Goal: Information Seeking & Learning: Learn about a topic

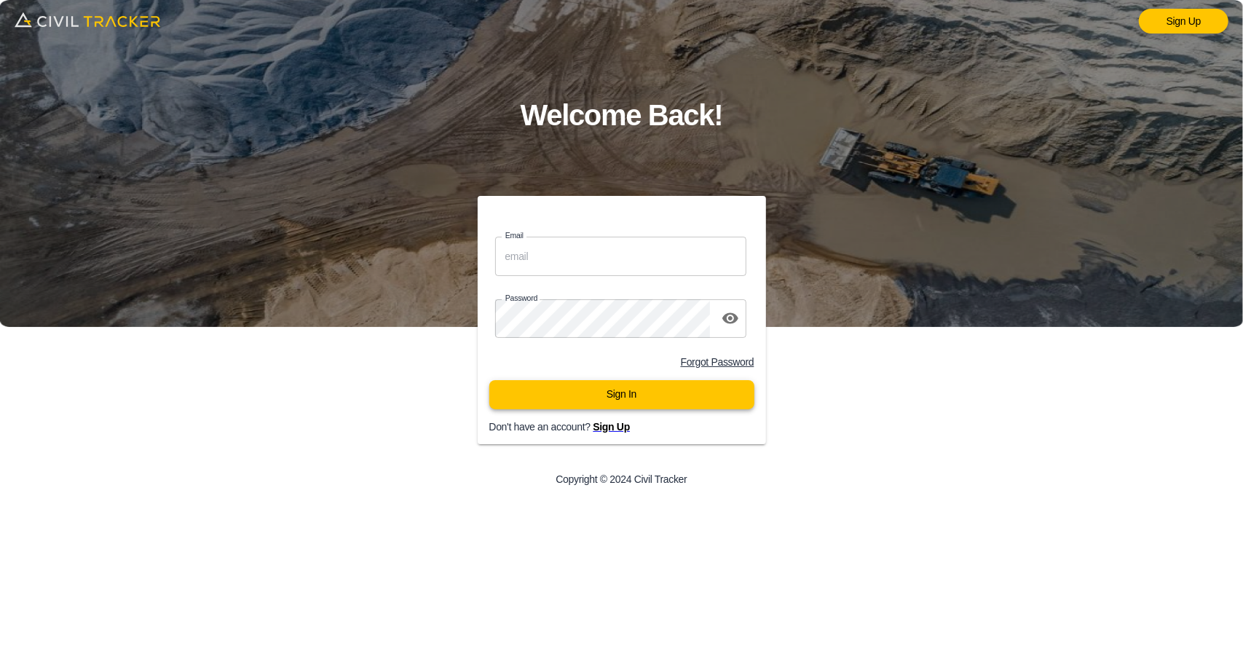
type input "support@civiltracker.xyz"
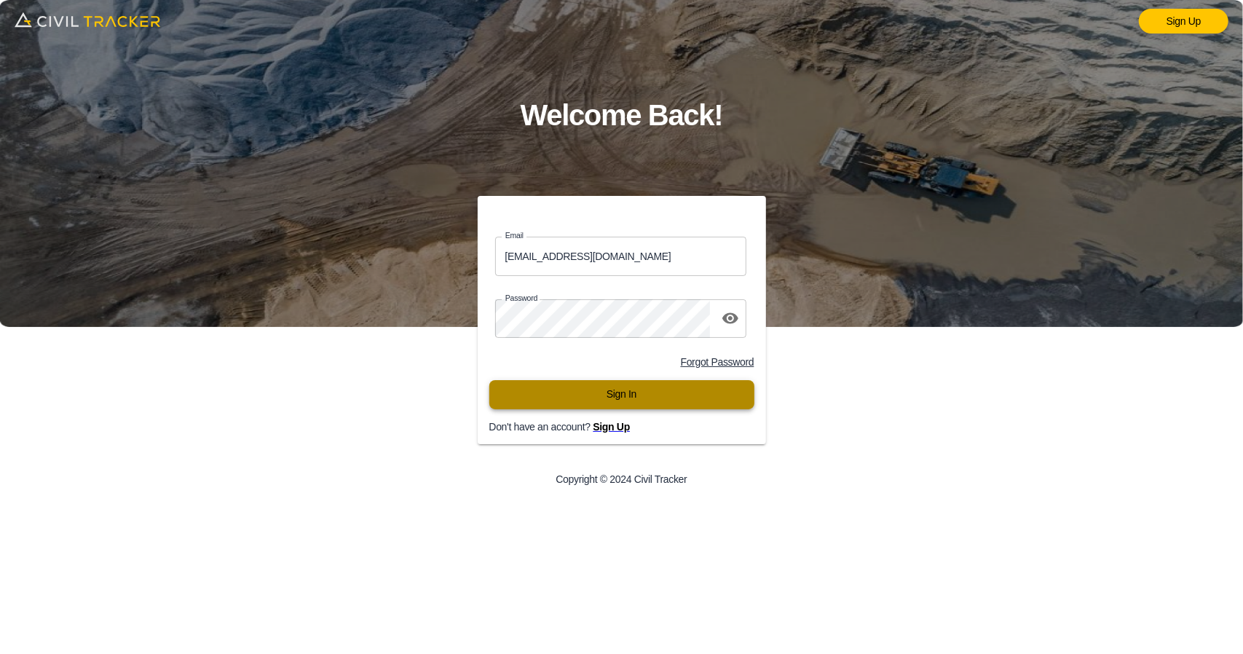
click at [527, 397] on button "Sign In" at bounding box center [621, 394] width 265 height 29
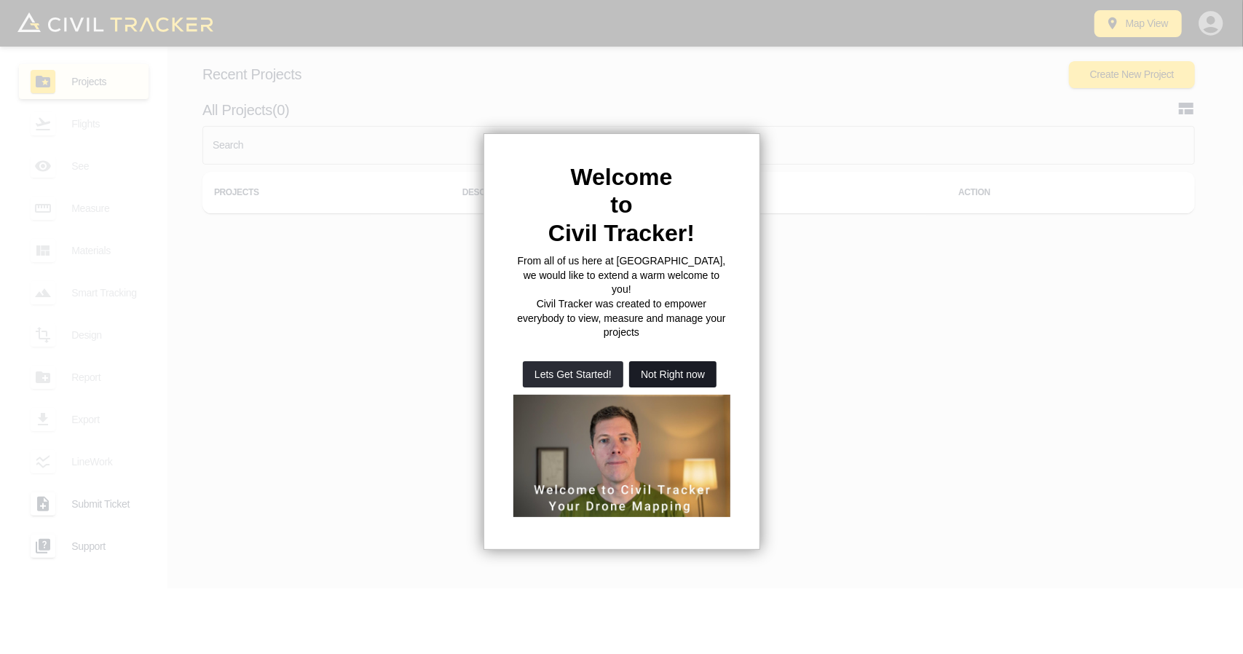
click at [660, 361] on button "Not Right now" at bounding box center [672, 374] width 87 height 26
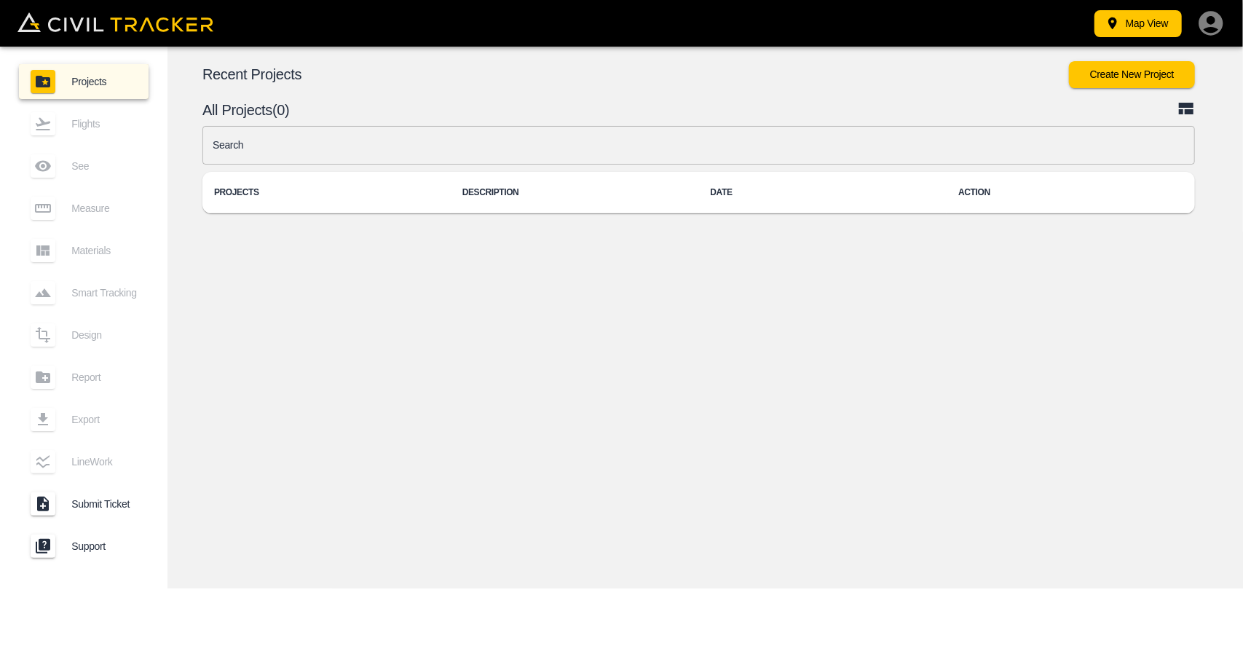
click at [436, 140] on input "text" at bounding box center [698, 145] width 993 height 39
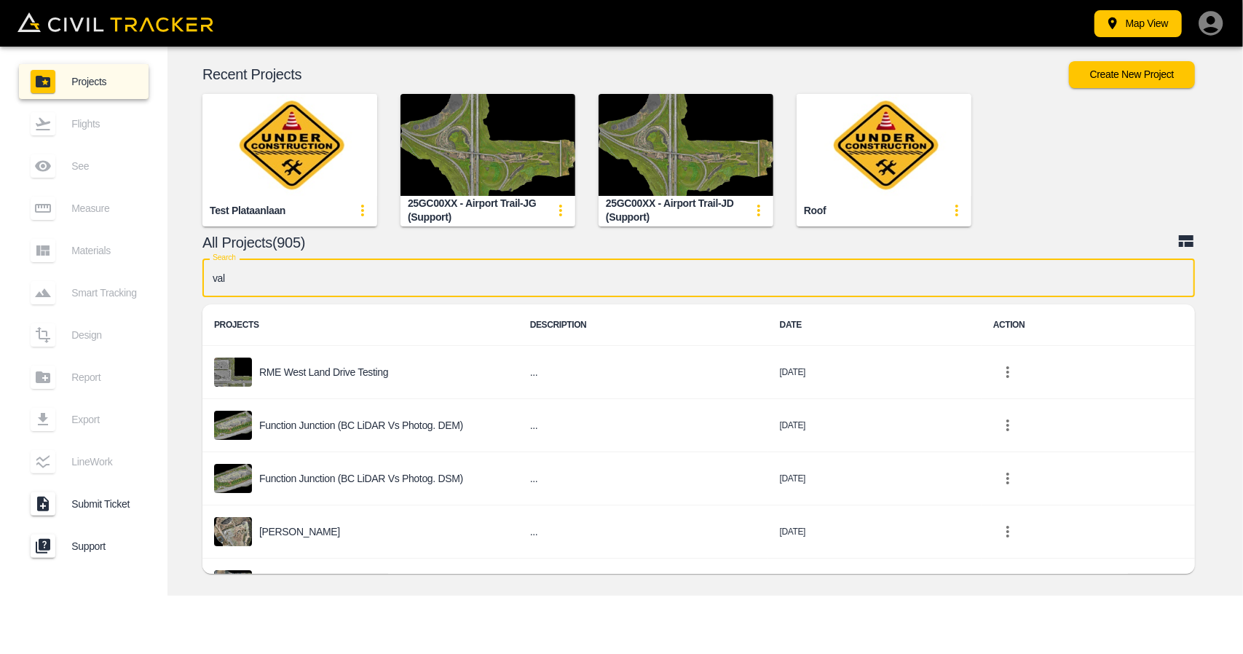
type input "vala"
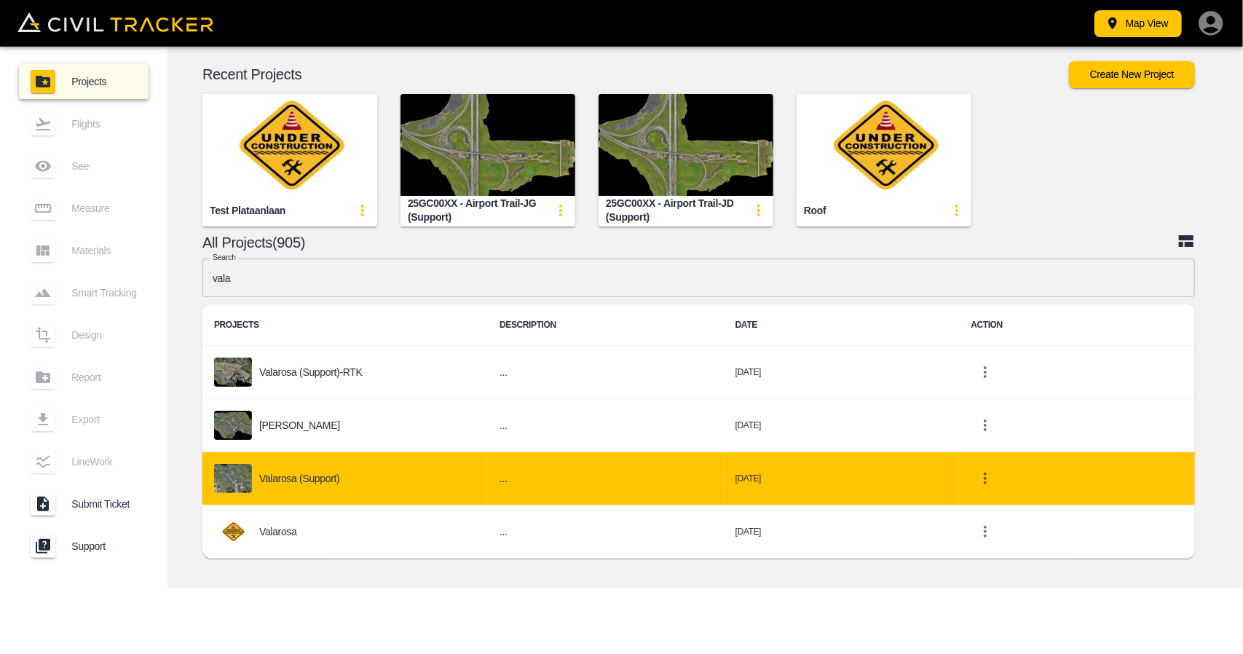
click at [333, 473] on p "Valarosa (Support)" at bounding box center [299, 479] width 81 height 12
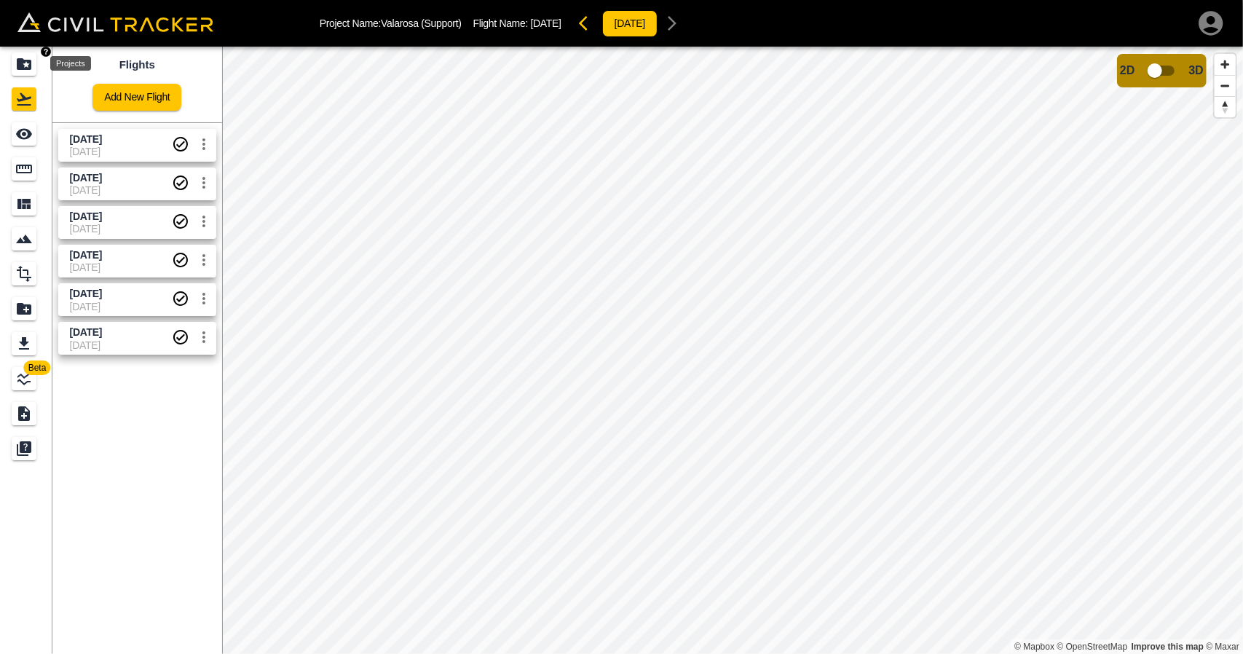
click at [32, 69] on icon "Projects" at bounding box center [23, 63] width 17 height 17
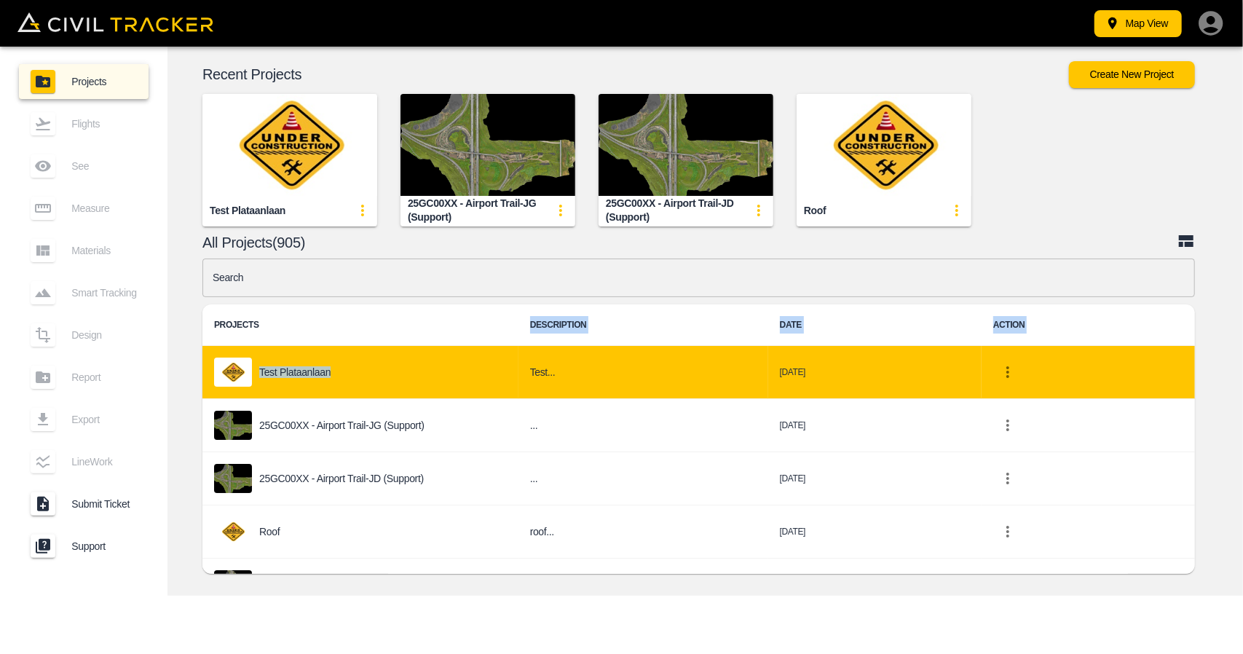
drag, startPoint x: 411, startPoint y: 321, endPoint x: 485, endPoint y: 365, distance: 86.2
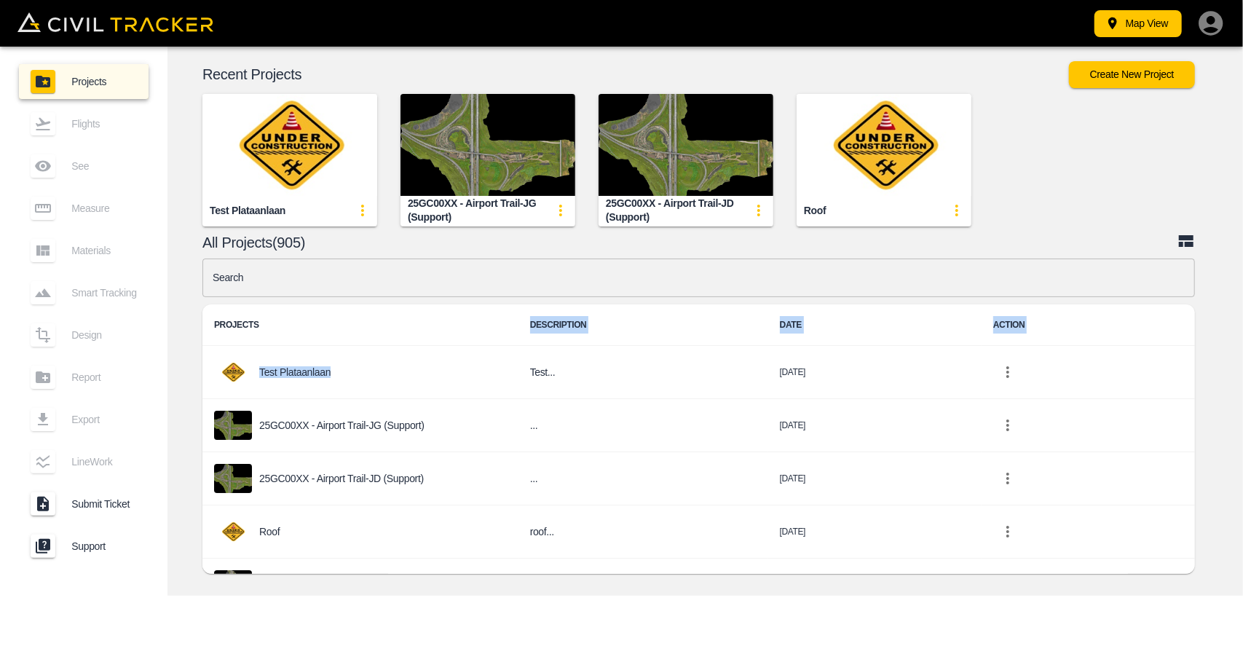
click at [564, 259] on input "text" at bounding box center [698, 278] width 993 height 39
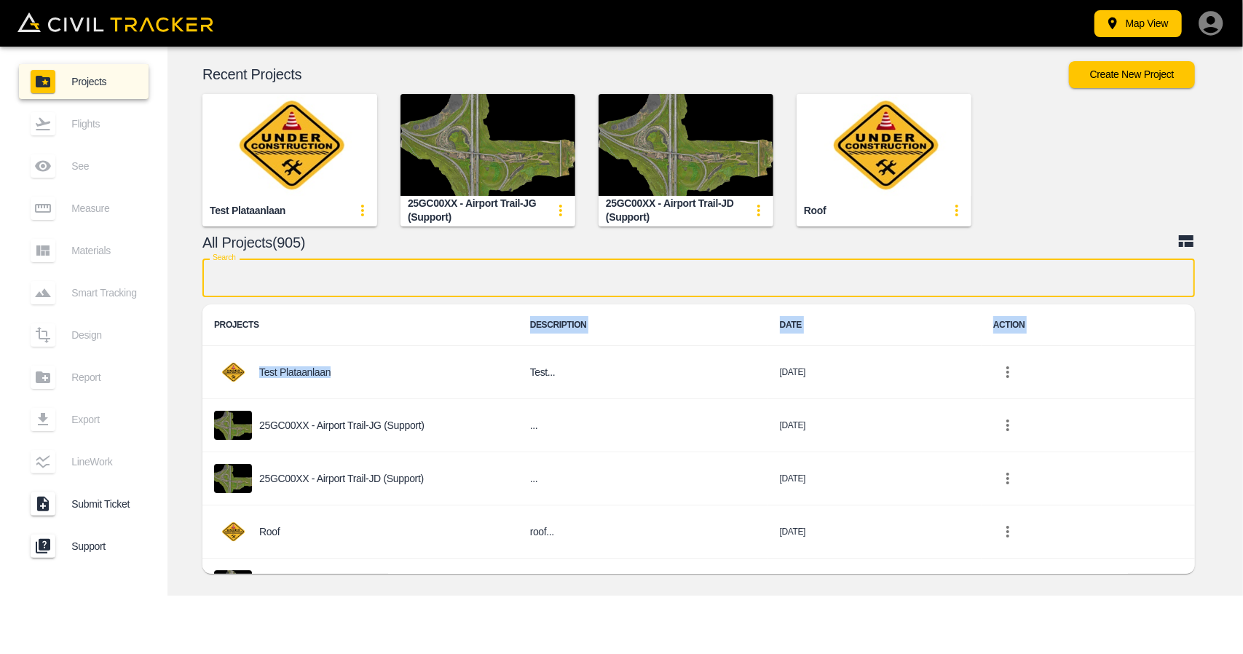
click at [538, 272] on input "text" at bounding box center [698, 278] width 993 height 39
click at [532, 584] on div "Recent Projects Create New Project Test plataanlaan 25GC00XX - Airport Trail-JG…" at bounding box center [706, 321] width 1076 height 549
click at [444, 277] on input "text" at bounding box center [698, 278] width 993 height 39
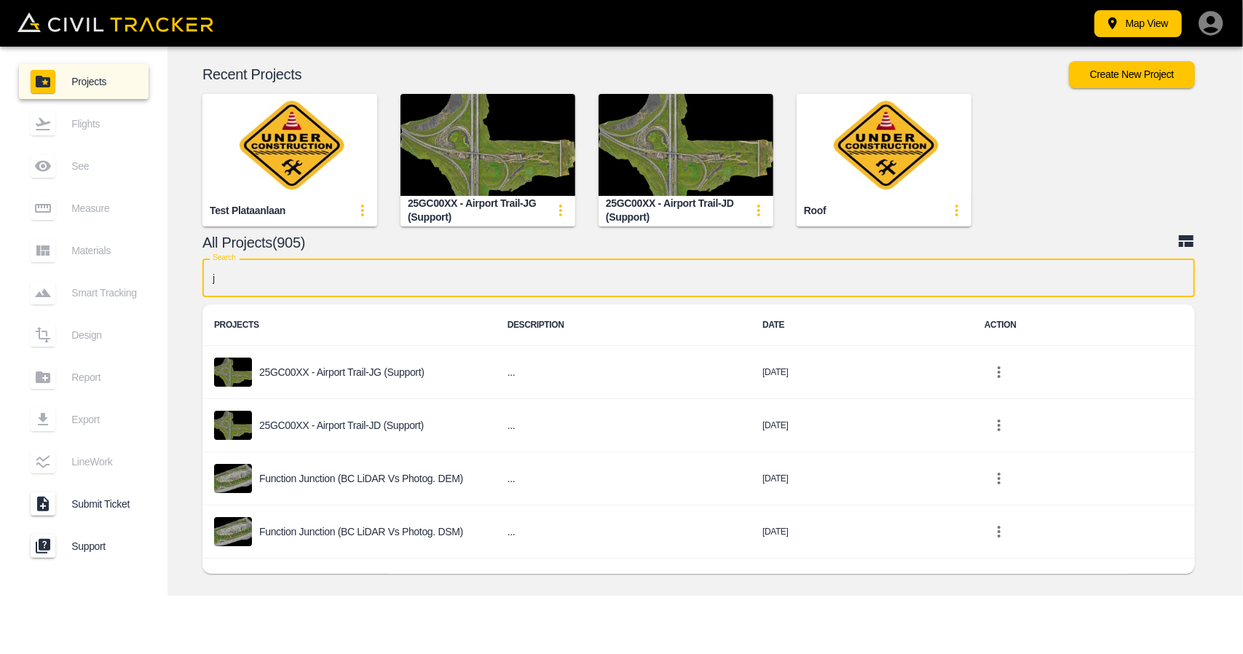
type input "jd"
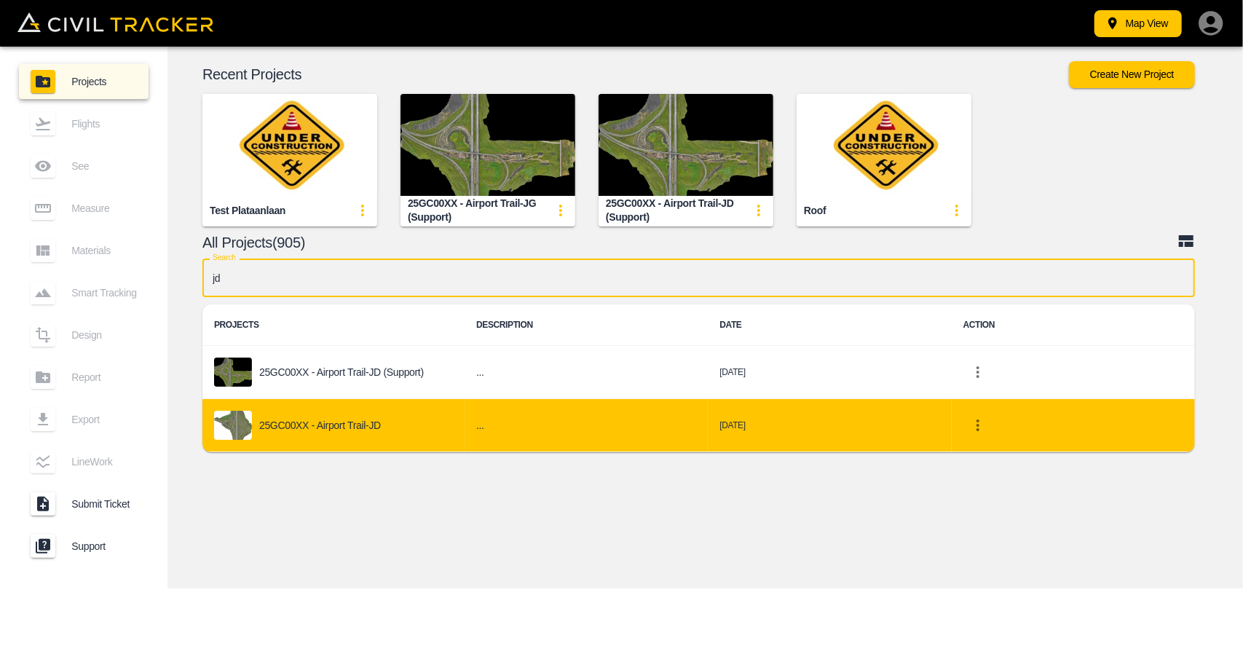
click at [377, 429] on p "25GC00XX - Airport Trail-JD" at bounding box center [320, 425] width 122 height 12
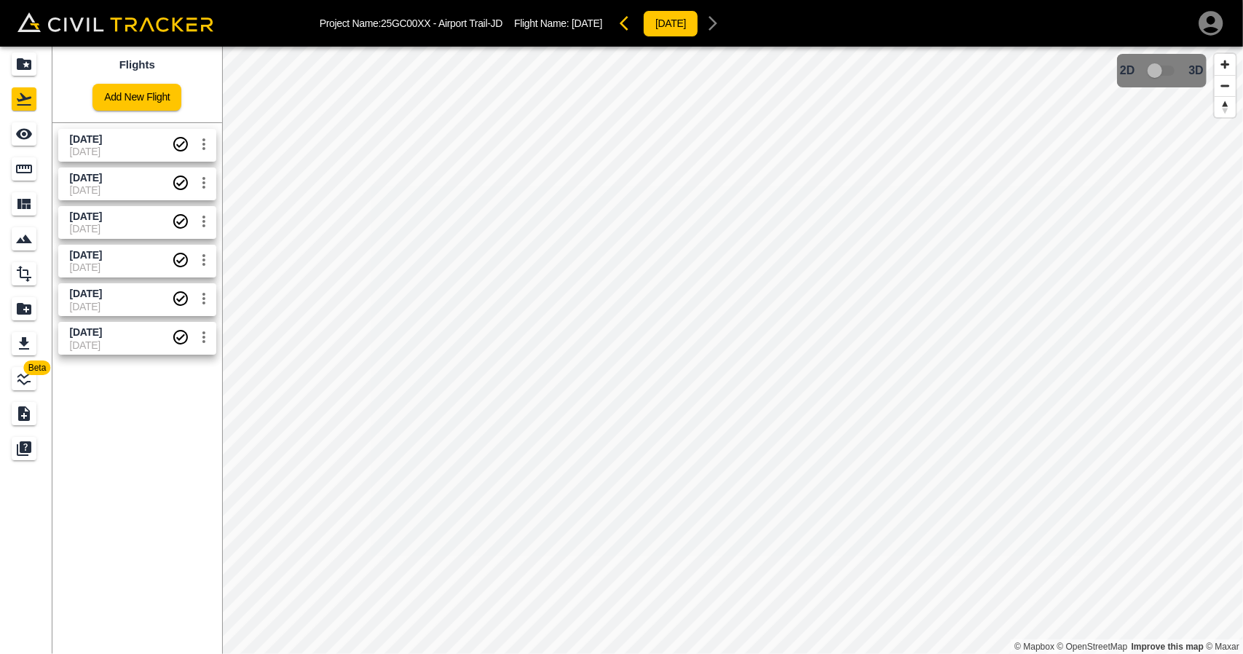
click at [127, 257] on span "[DATE]" at bounding box center [121, 255] width 102 height 14
click at [29, 136] on icon "See" at bounding box center [24, 134] width 16 height 11
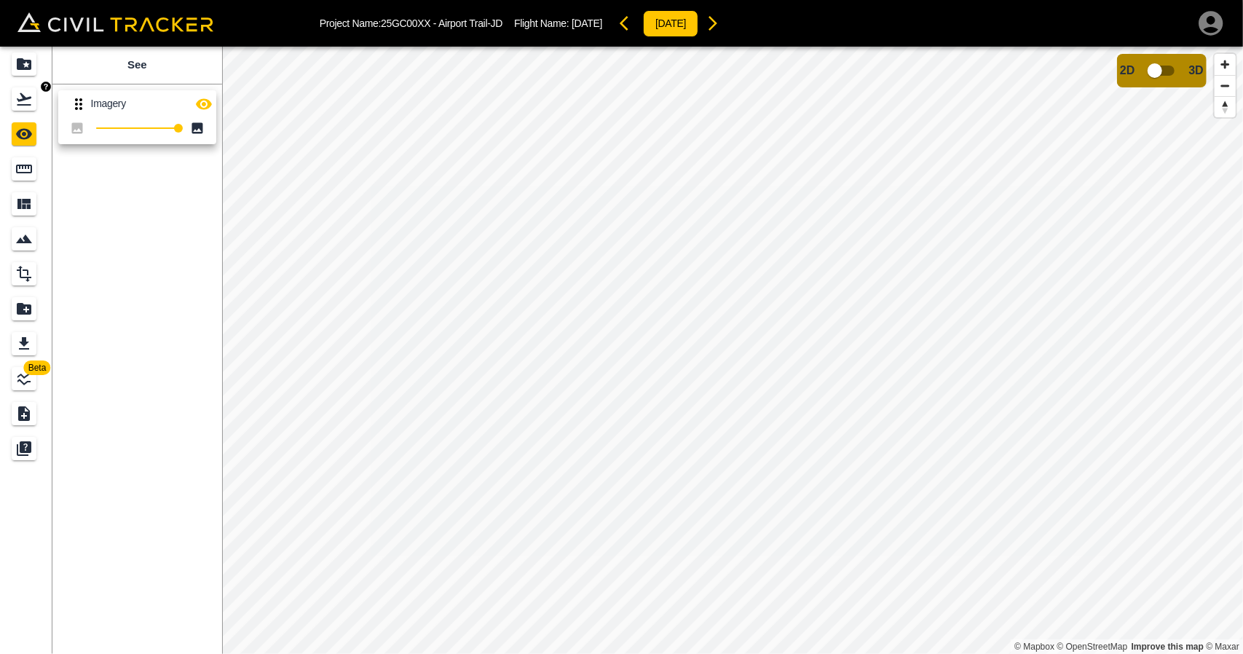
click at [10, 107] on link at bounding box center [26, 99] width 52 height 35
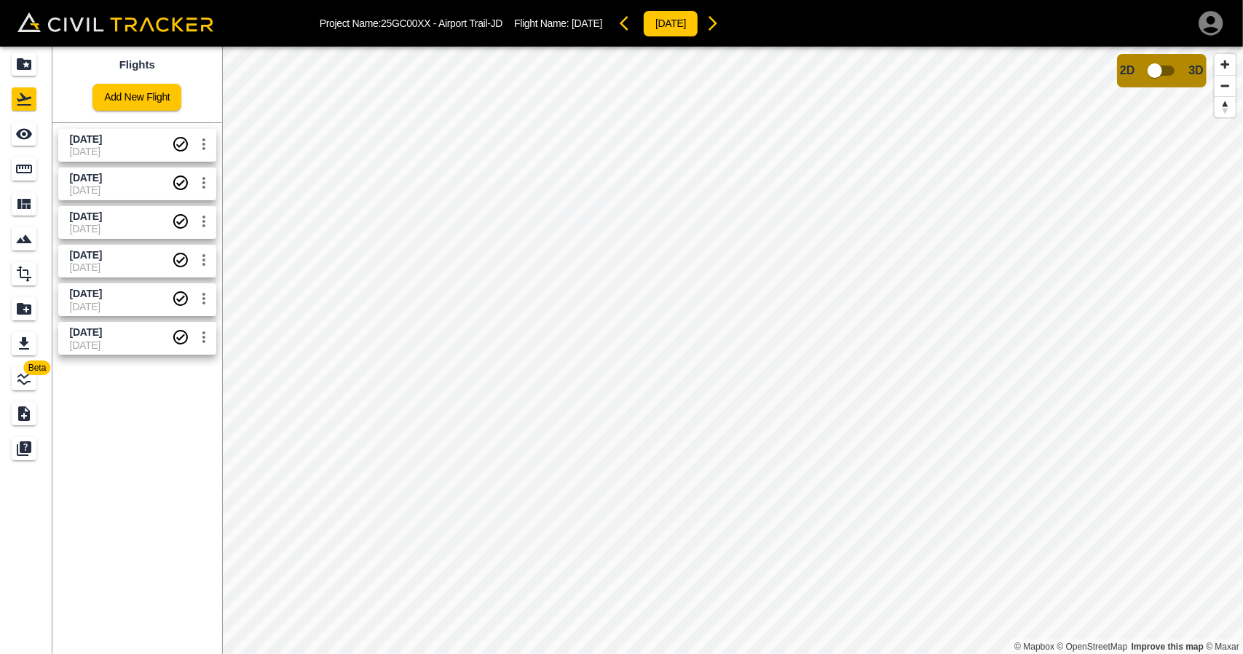
click at [99, 256] on span "[DATE]" at bounding box center [86, 255] width 32 height 12
click at [30, 136] on icon "See" at bounding box center [24, 134] width 16 height 11
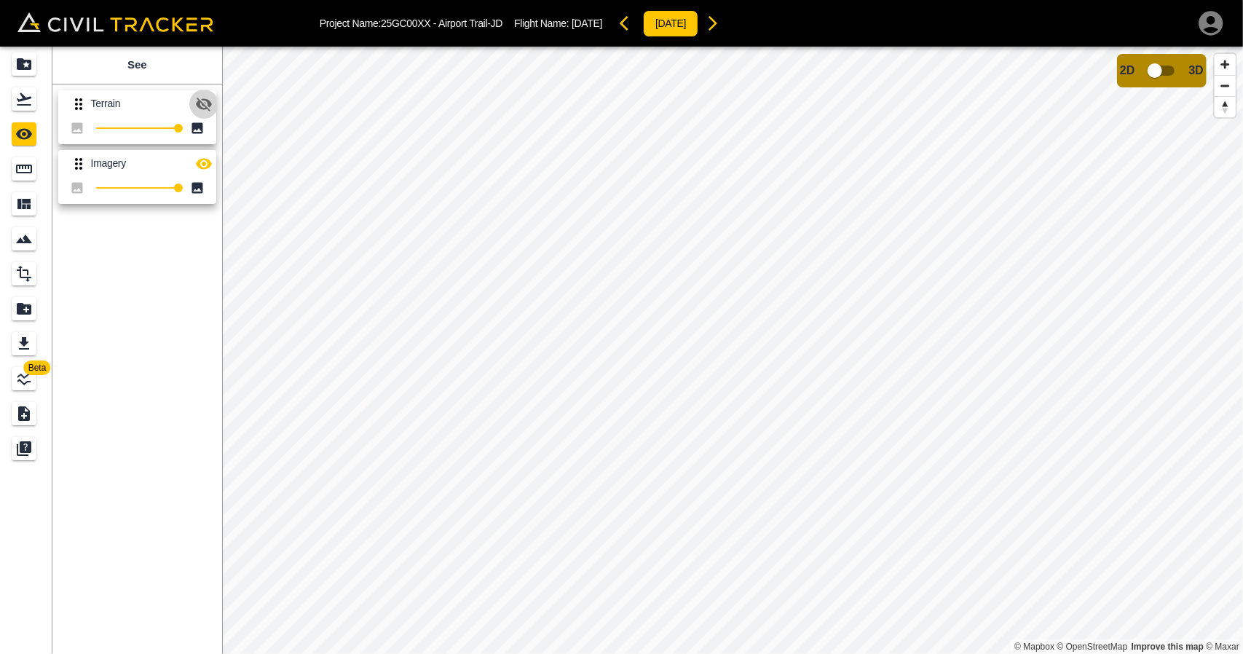
click at [207, 112] on button "button" at bounding box center [203, 104] width 29 height 29
click at [206, 165] on icon "button" at bounding box center [203, 163] width 17 height 17
click at [27, 86] on link at bounding box center [26, 99] width 52 height 35
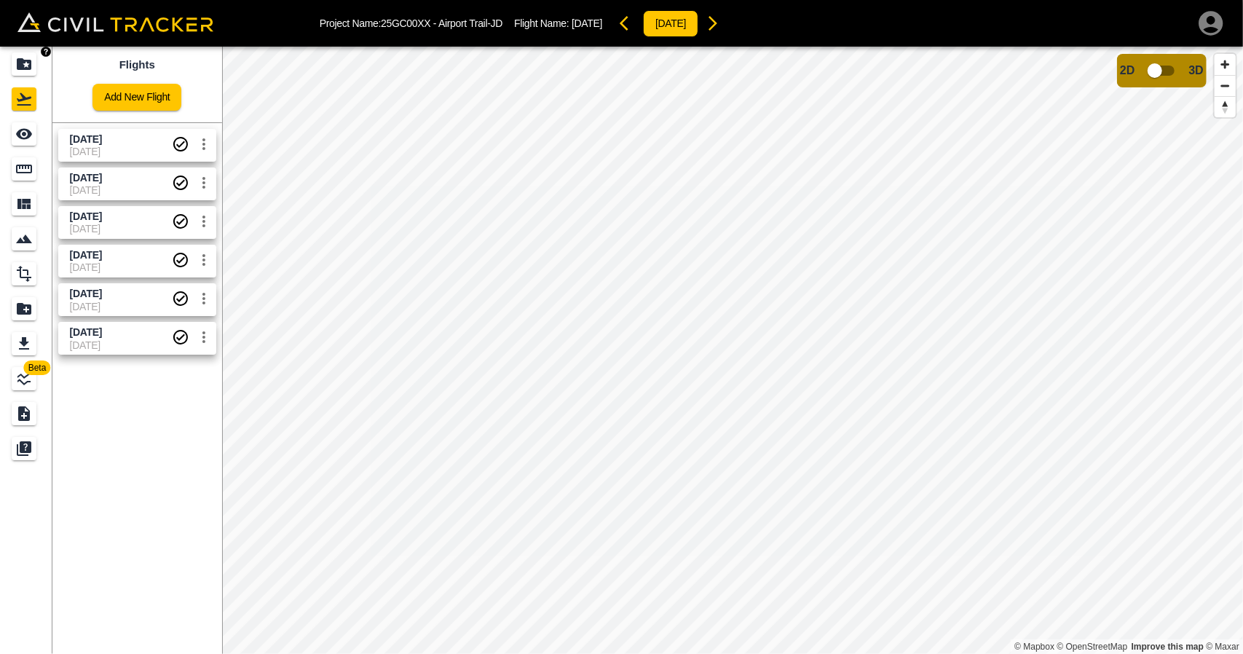
click at [29, 55] on icon "Projects" at bounding box center [23, 63] width 17 height 17
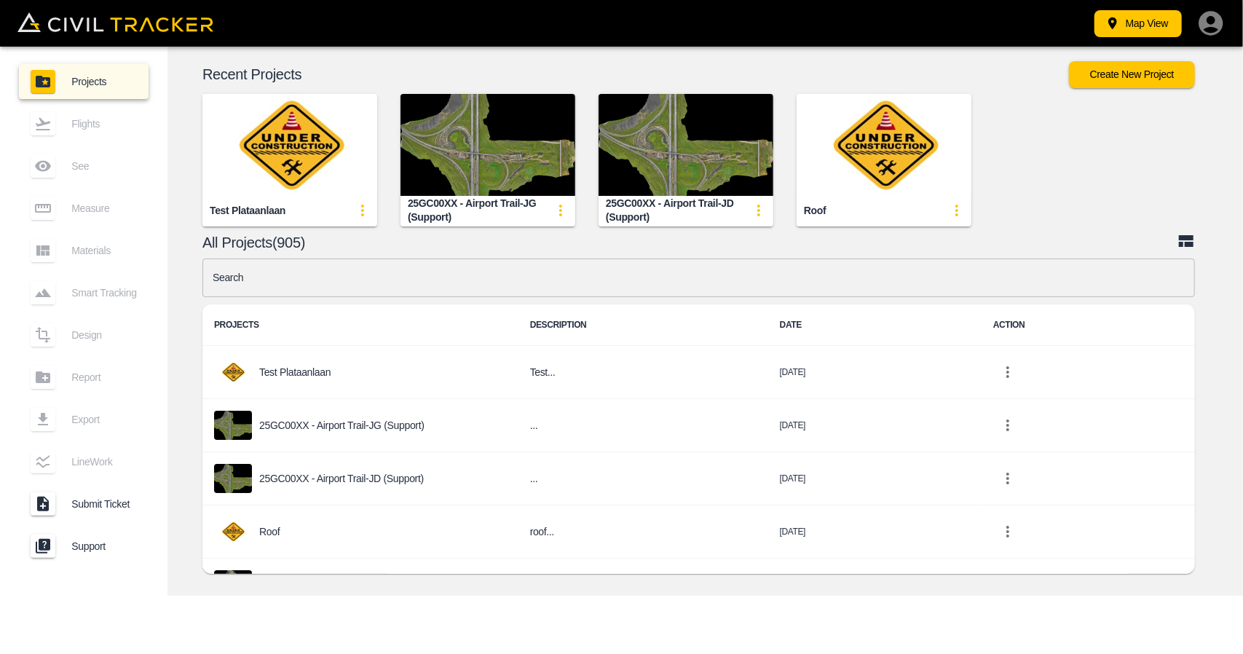
click at [361, 288] on input "text" at bounding box center [698, 278] width 993 height 39
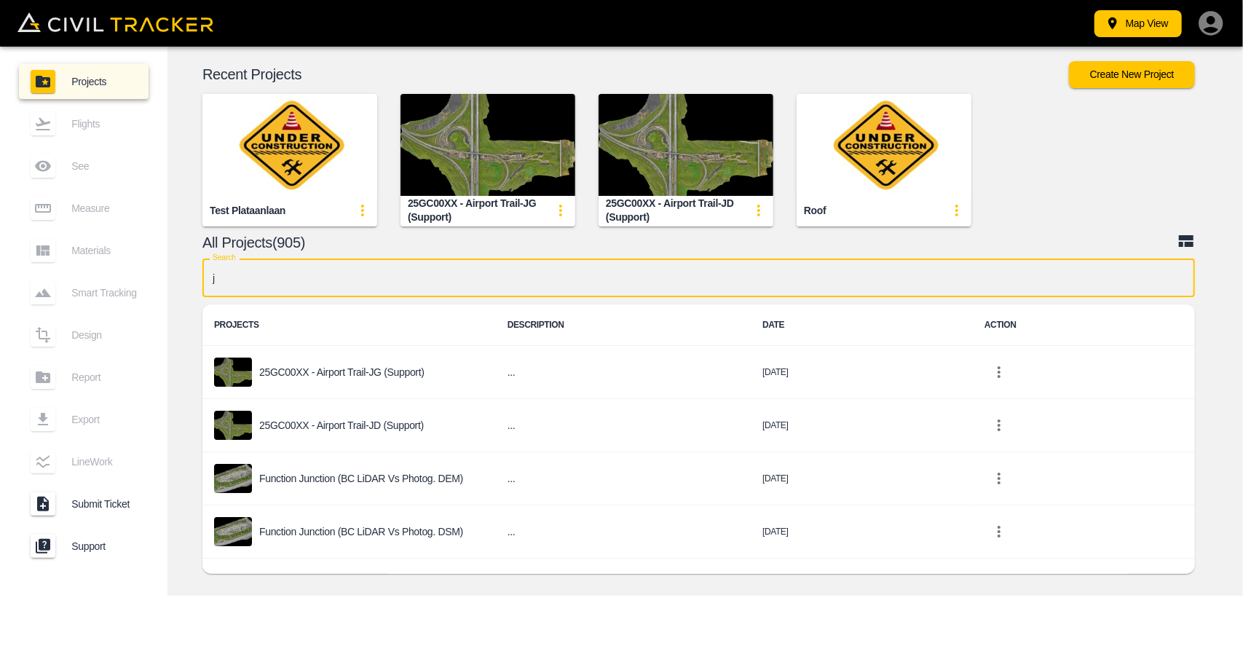
type input "jd"
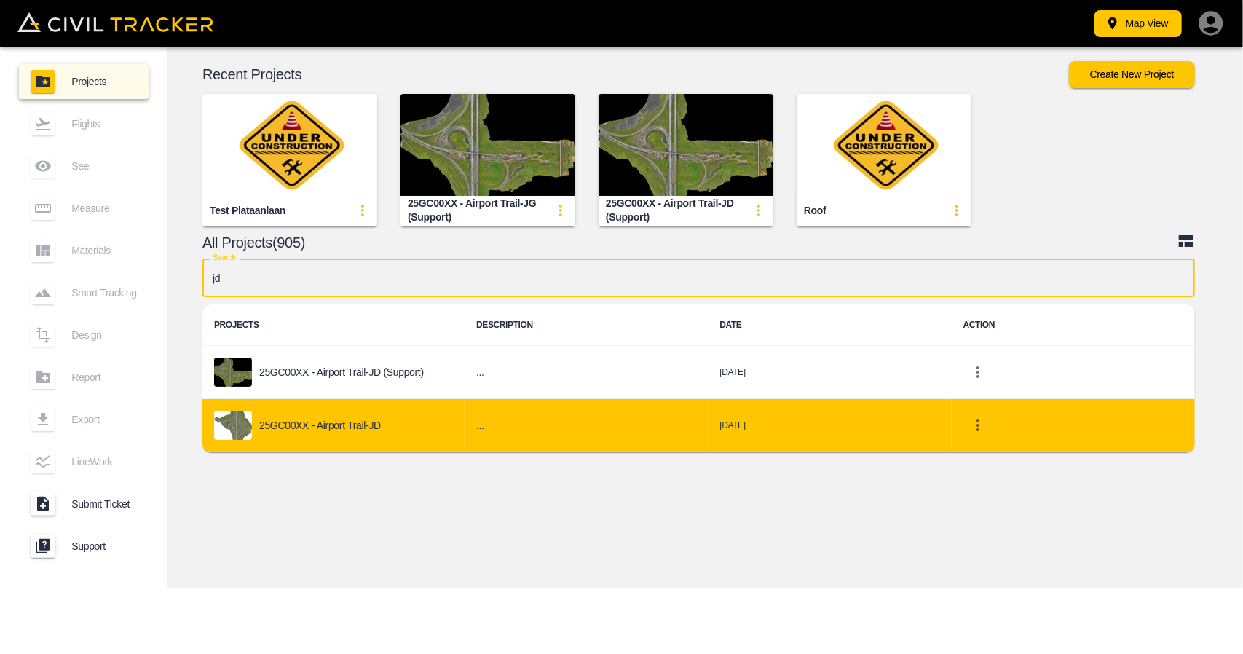
click at [338, 425] on p "25GC00XX - Airport Trail-JD" at bounding box center [320, 425] width 122 height 12
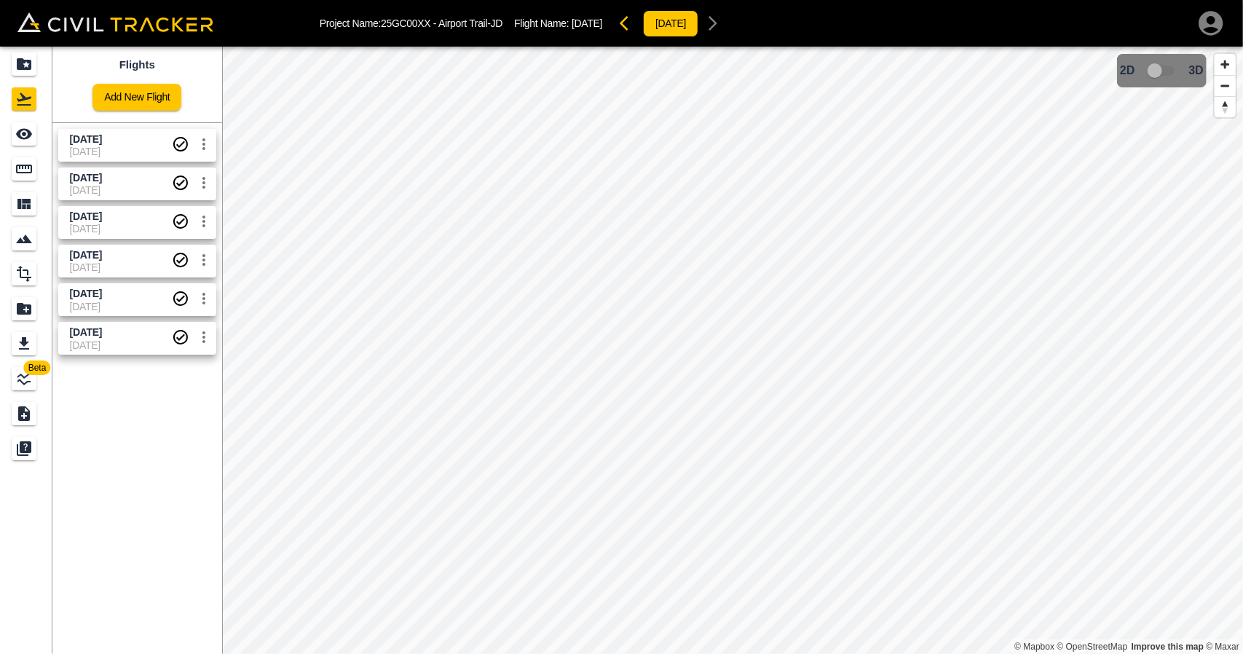
click at [95, 257] on span "[DATE]" at bounding box center [86, 255] width 32 height 12
click at [24, 123] on div "See" at bounding box center [24, 133] width 25 height 23
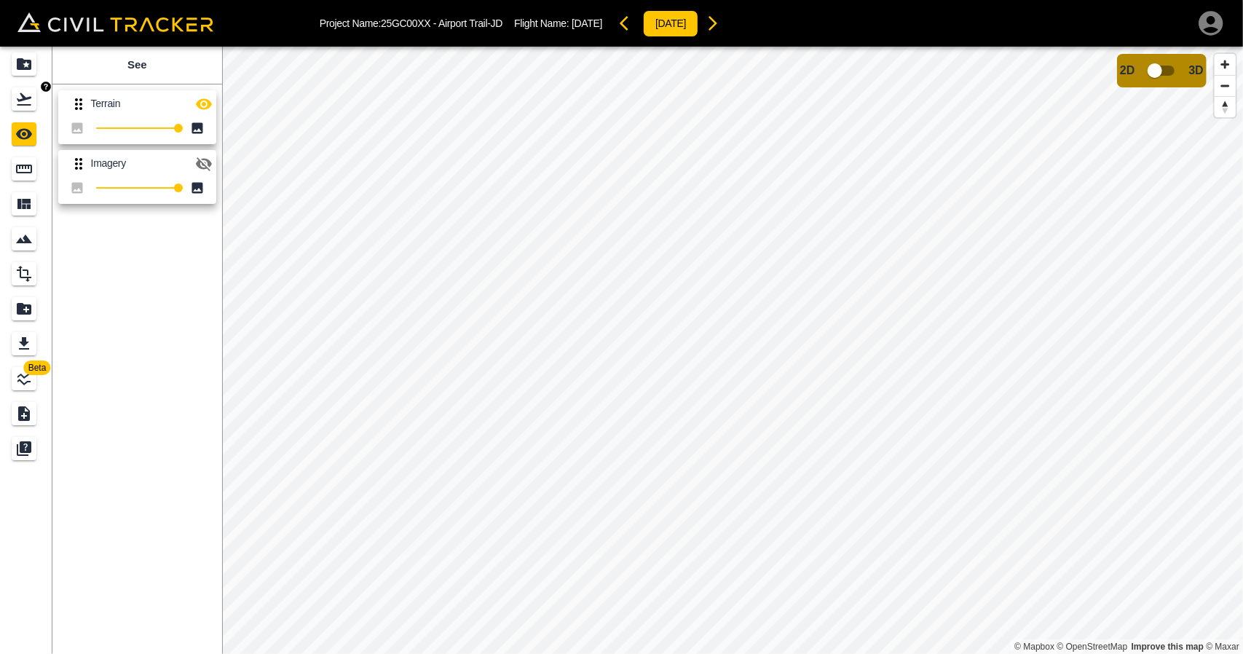
click at [9, 100] on link at bounding box center [26, 99] width 52 height 35
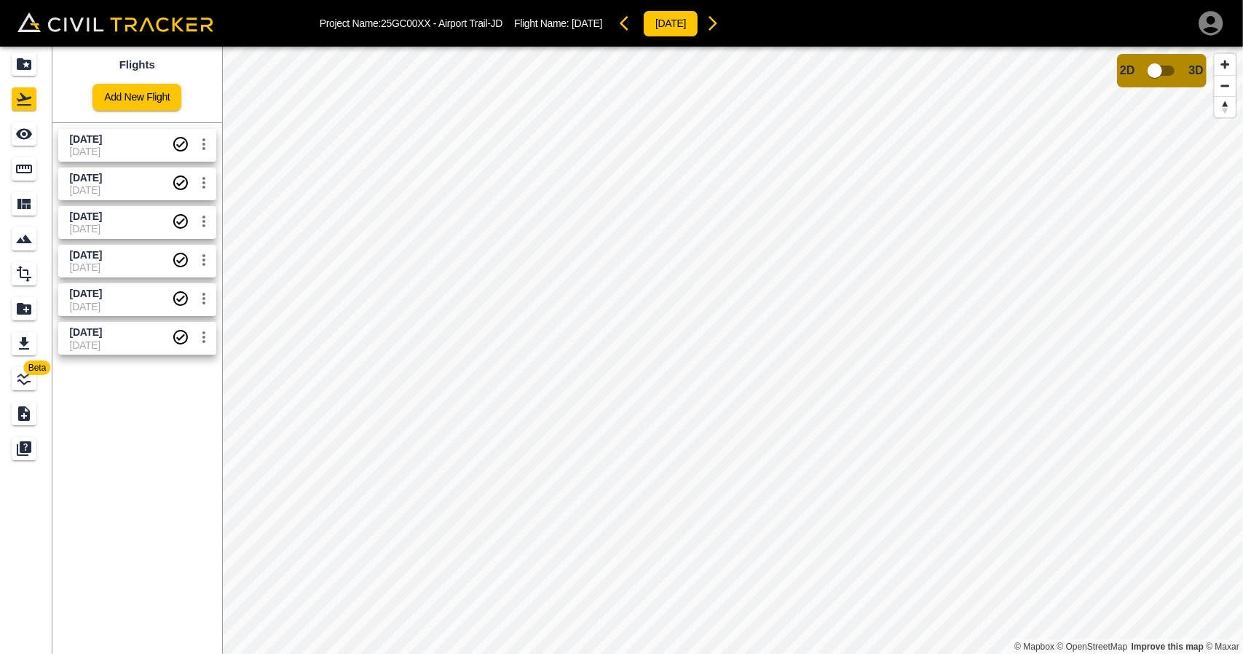
drag, startPoint x: 99, startPoint y: 264, endPoint x: 36, endPoint y: 161, distance: 120.7
click at [98, 260] on div "[DATE] [DATE]" at bounding box center [121, 260] width 102 height 25
click at [30, 130] on icon "See" at bounding box center [23, 133] width 17 height 17
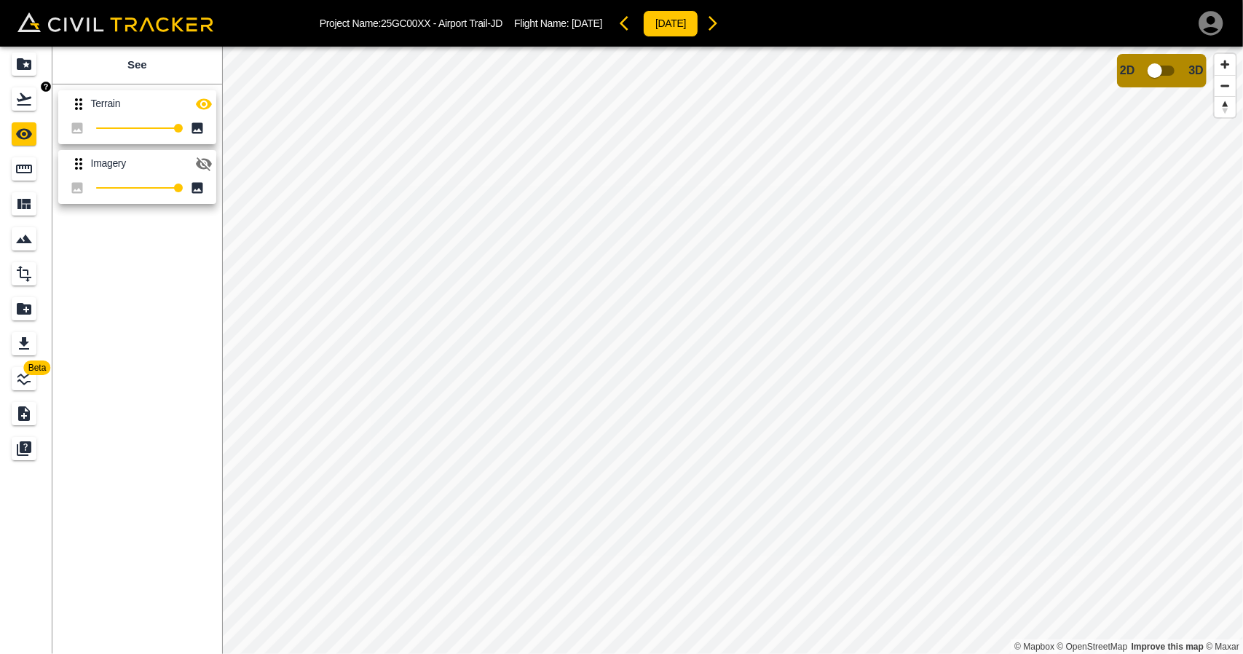
drag, startPoint x: 23, startPoint y: 104, endPoint x: 23, endPoint y: 116, distance: 11.7
click at [23, 104] on icon "Flights" at bounding box center [24, 99] width 15 height 12
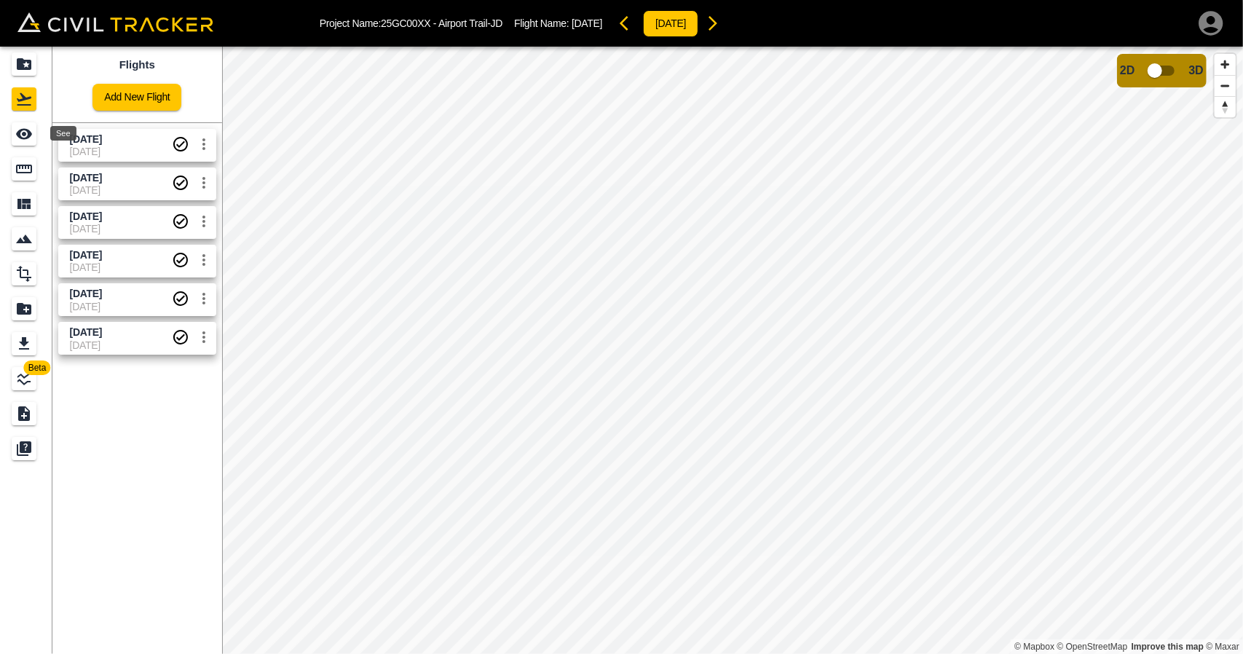
click at [23, 134] on icon "See" at bounding box center [24, 134] width 16 height 11
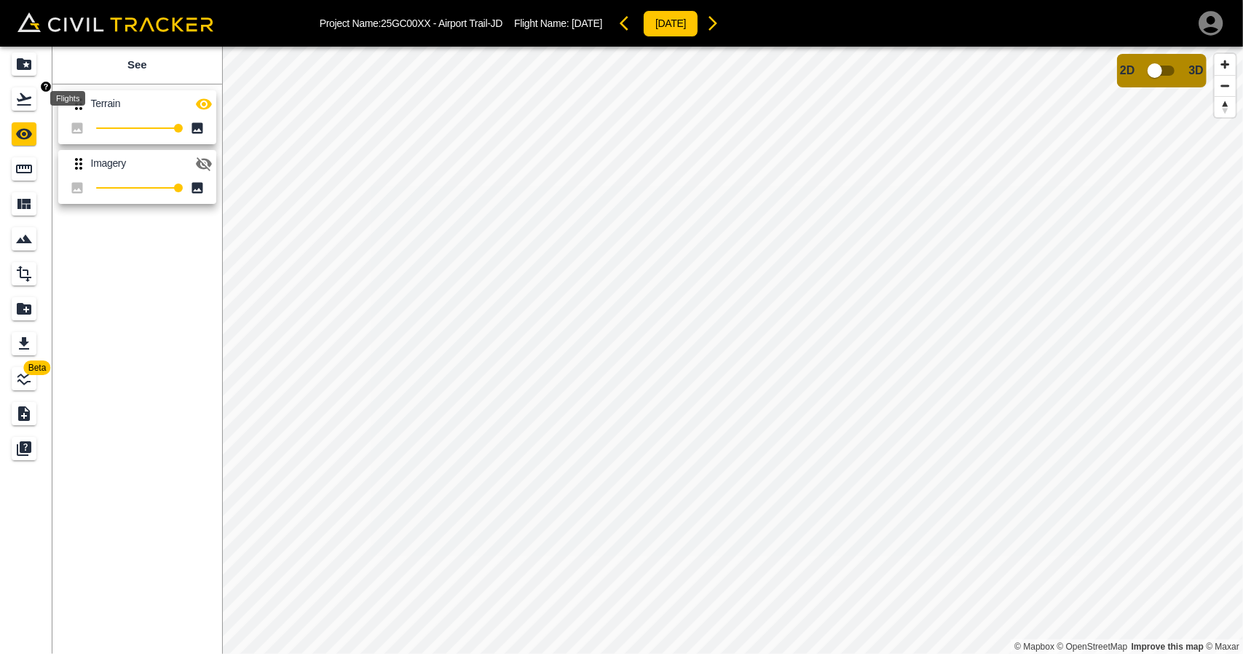
click at [23, 105] on icon "Flights" at bounding box center [24, 99] width 15 height 12
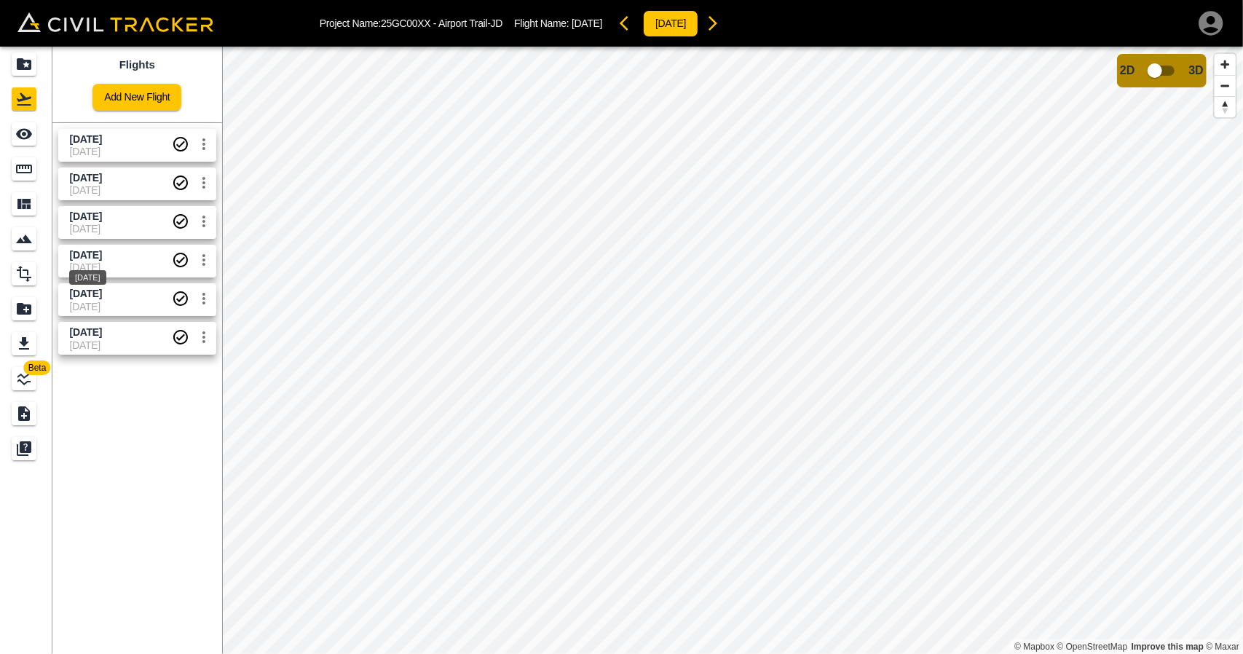
click at [102, 259] on span "[DATE]" at bounding box center [86, 255] width 32 height 12
click at [30, 145] on div "See" at bounding box center [24, 133] width 25 height 23
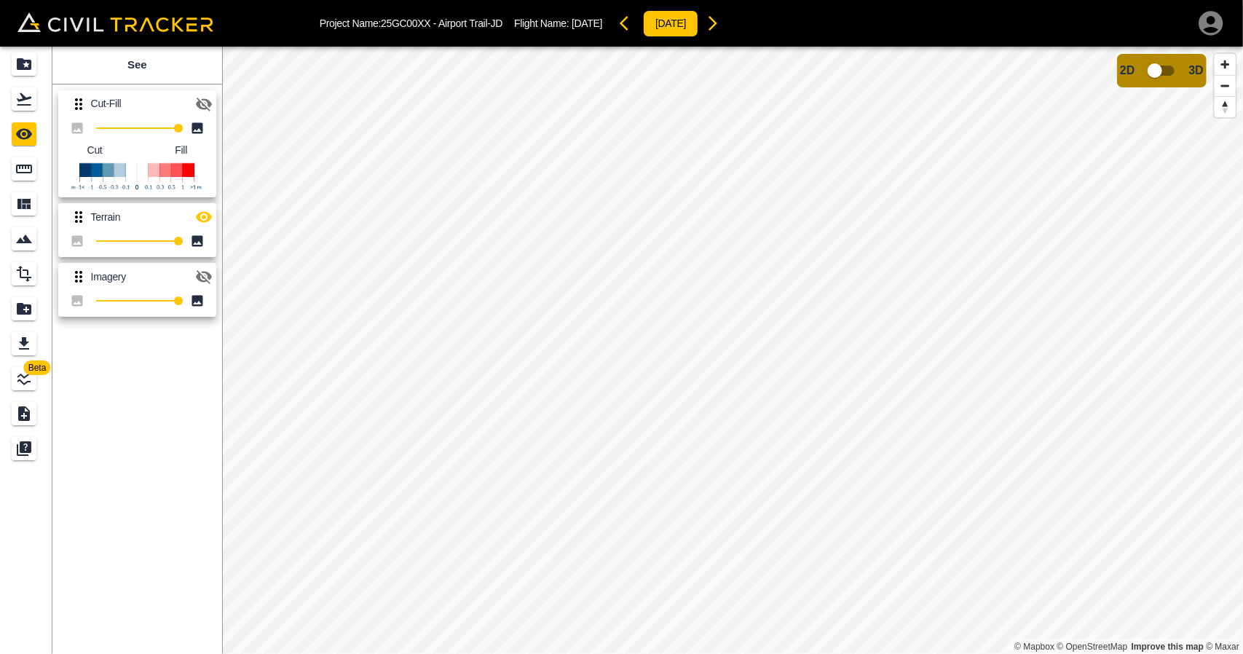
click at [208, 226] on button "button" at bounding box center [203, 216] width 29 height 29
click at [200, 98] on icon "button" at bounding box center [203, 103] width 17 height 17
click at [15, 103] on div "Flights" at bounding box center [24, 98] width 25 height 23
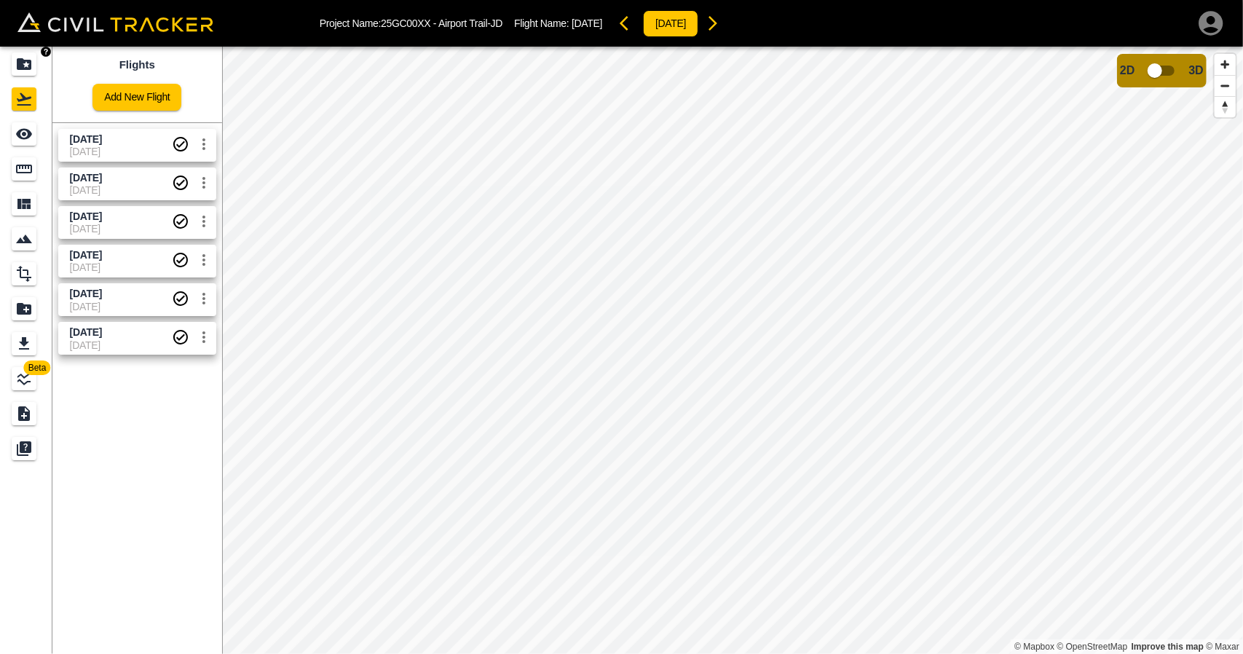
drag, startPoint x: 29, startPoint y: 41, endPoint x: 49, endPoint y: 52, distance: 22.5
click at [29, 41] on div "Project Name: 25GC00XX - Airport Trail-JD Flight Name: [DATE] [DATE]" at bounding box center [621, 23] width 1243 height 47
click at [36, 58] on div "Projects" at bounding box center [24, 63] width 25 height 23
